Goal: Download file/media

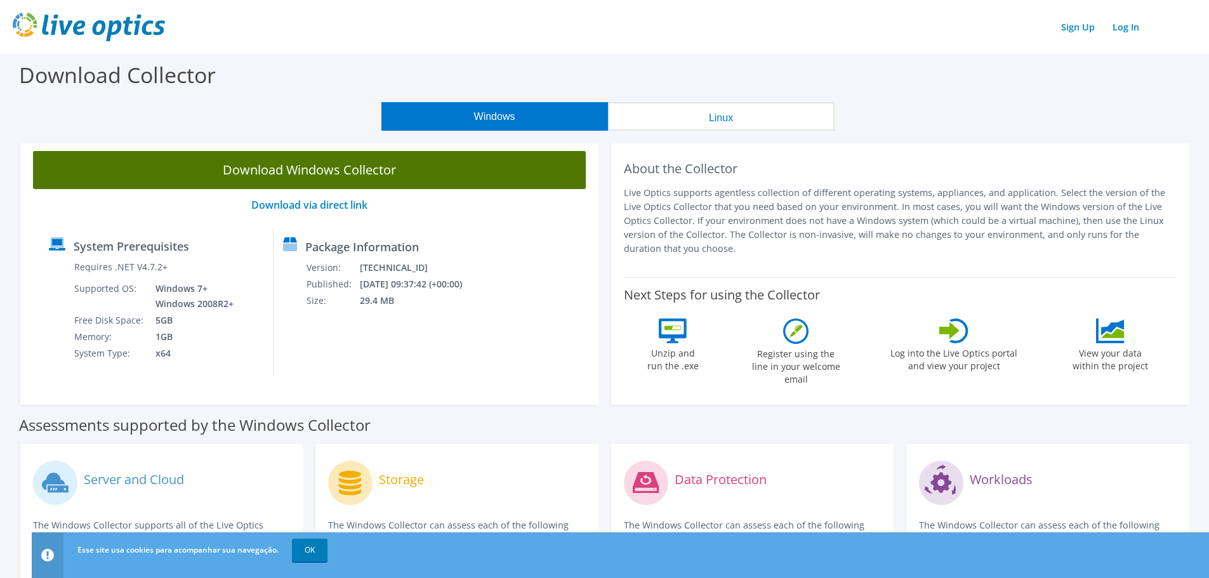
click at [402, 176] on link "Download Windows Collector" at bounding box center [309, 170] width 553 height 38
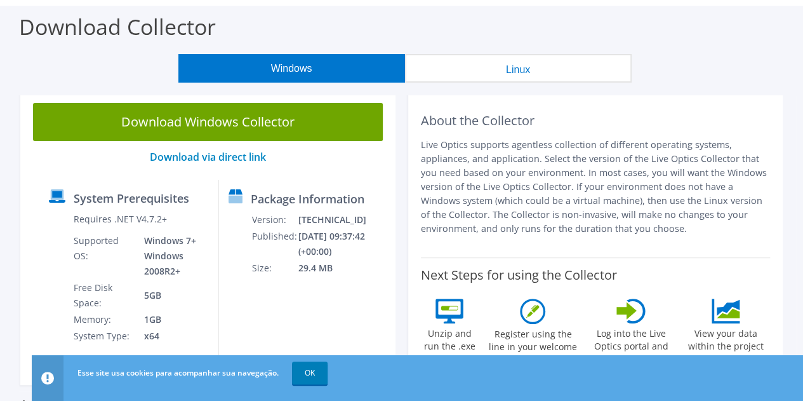
scroll to position [63, 0]
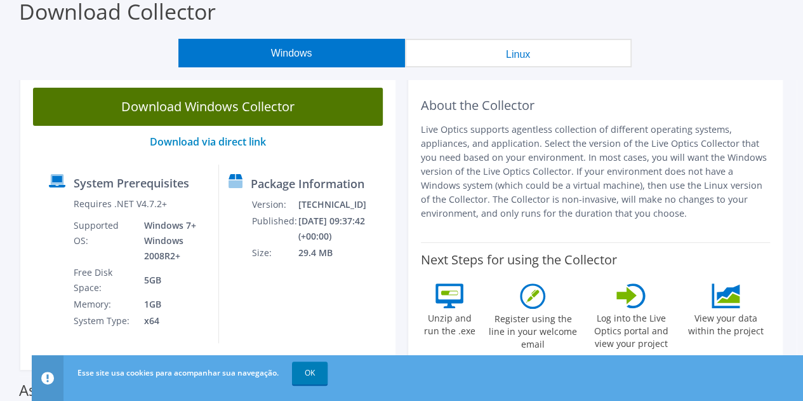
click at [225, 114] on link "Download Windows Collector" at bounding box center [208, 107] width 350 height 38
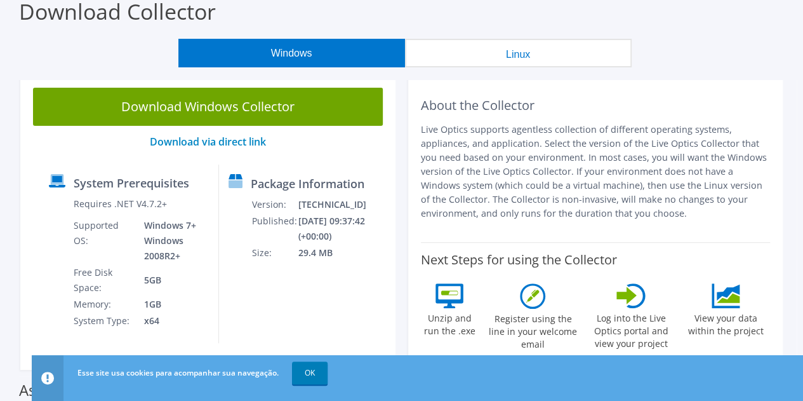
scroll to position [0, 0]
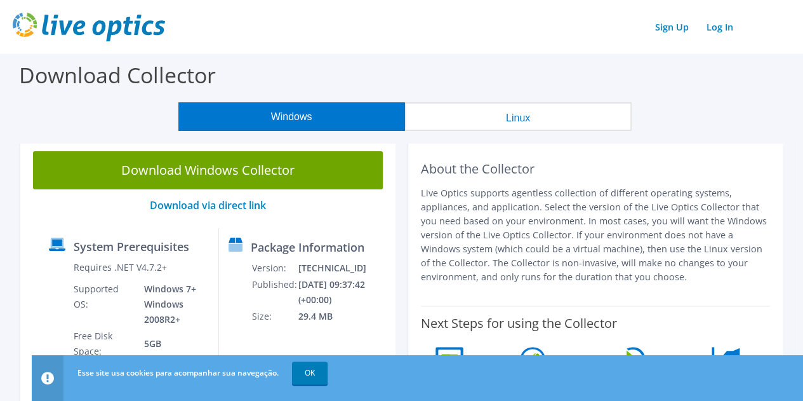
click at [434, 37] on div "Sign Up Log In" at bounding box center [402, 27] width 778 height 29
